Goal: Find specific page/section: Find specific page/section

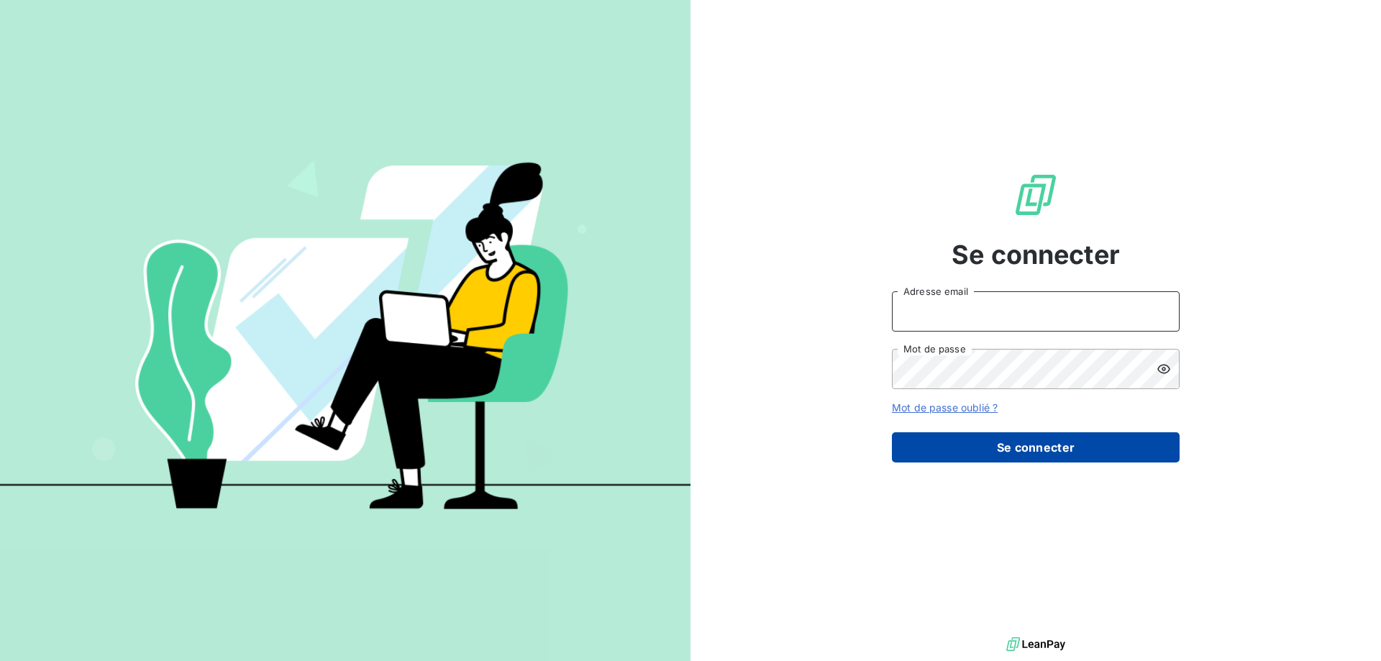
type input "alexandra.becker@amiad.com"
click at [1135, 459] on button "Se connecter" at bounding box center [1036, 447] width 288 height 30
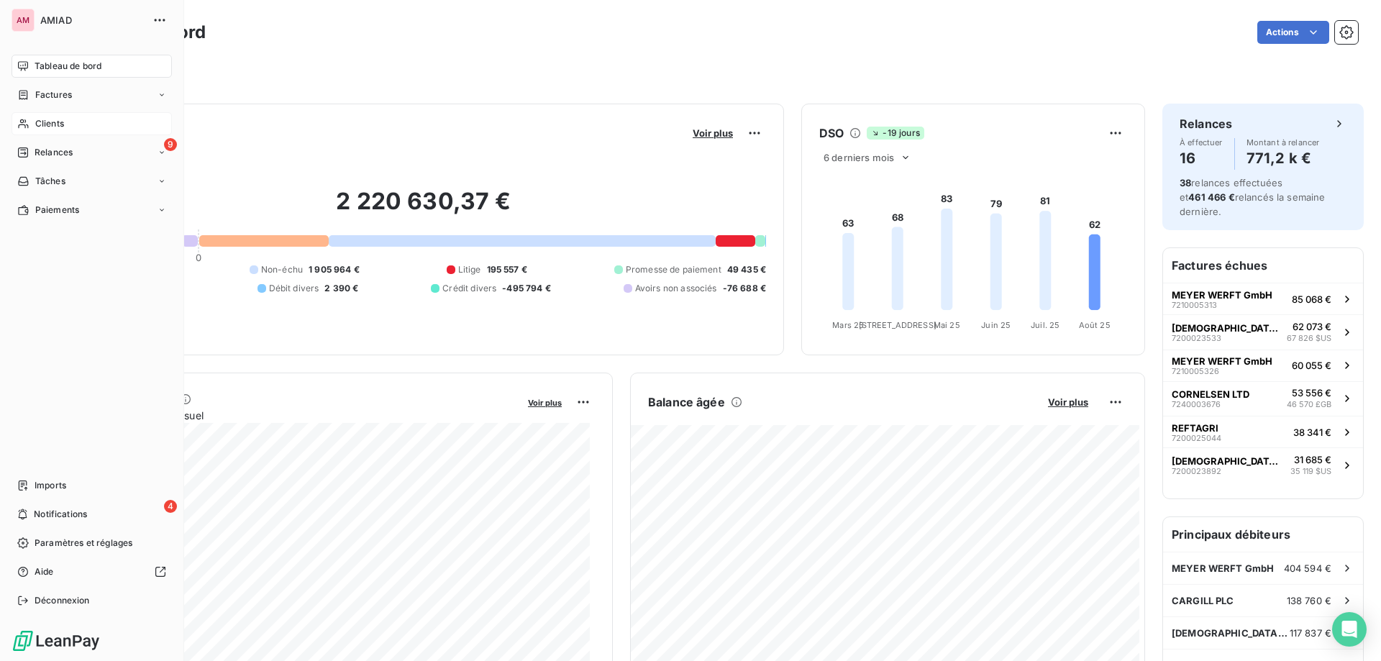
click at [35, 127] on span "Clients" at bounding box center [49, 123] width 29 height 13
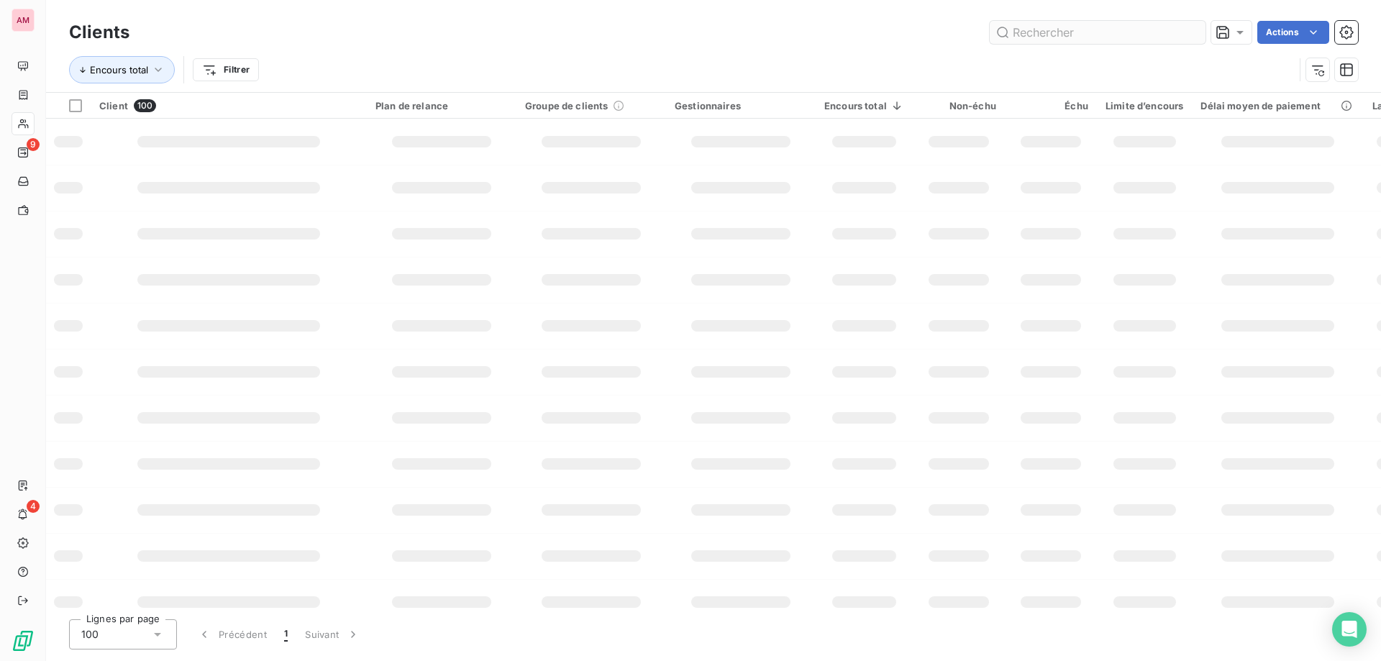
click at [1105, 35] on input "text" at bounding box center [1097, 32] width 216 height 23
type input "aqu"
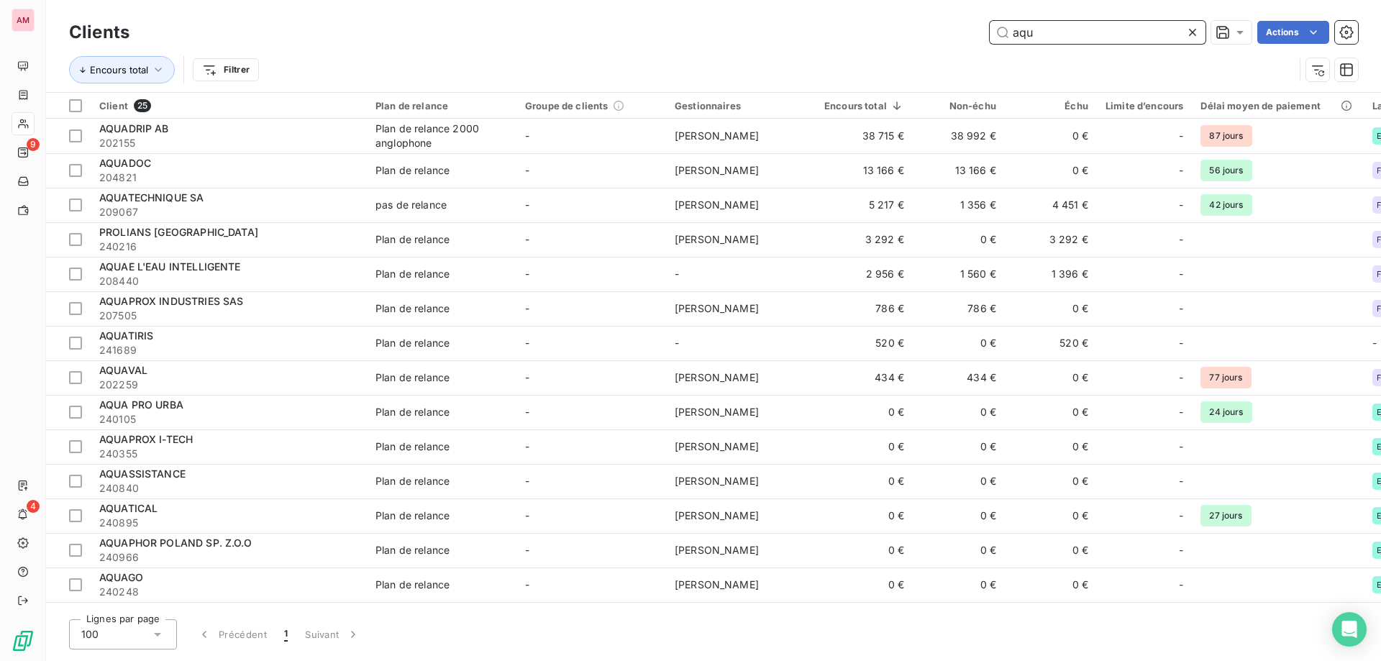
click at [1087, 34] on input "aqu" at bounding box center [1097, 32] width 216 height 23
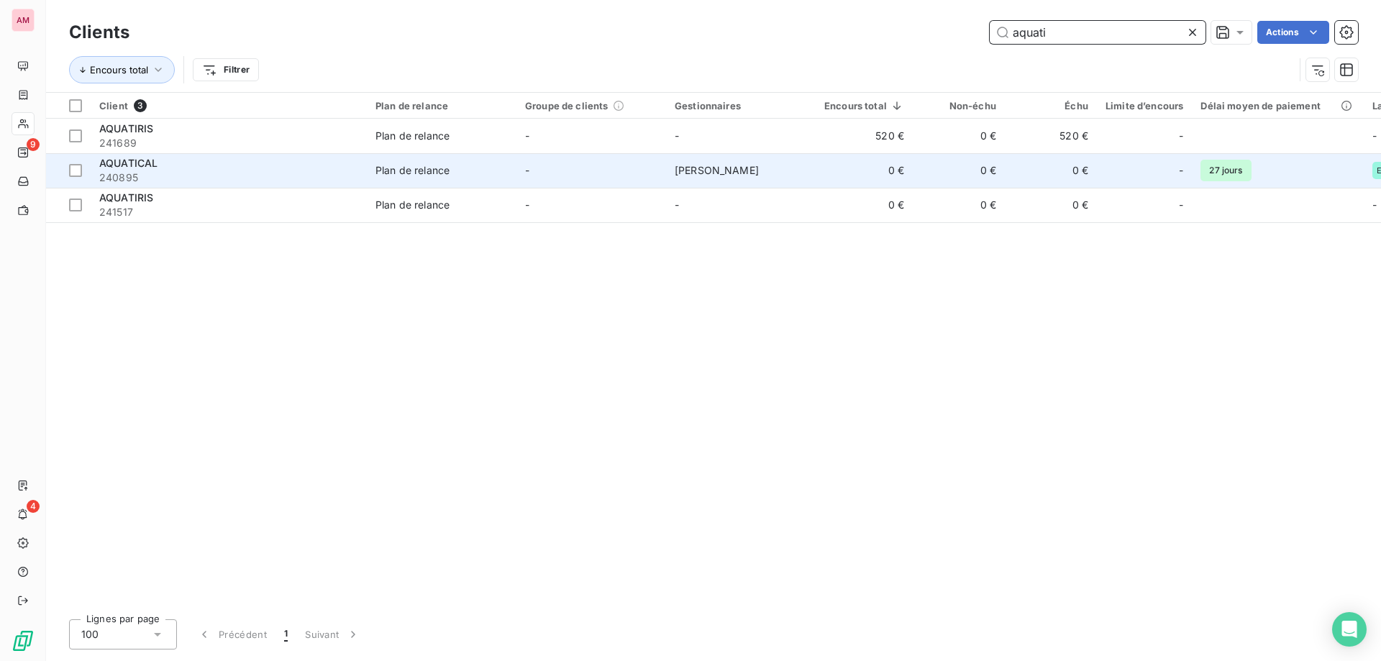
type input "aquati"
click at [252, 163] on div "AQUATICAL" at bounding box center [228, 163] width 259 height 14
